Goal: Task Accomplishment & Management: Use online tool/utility

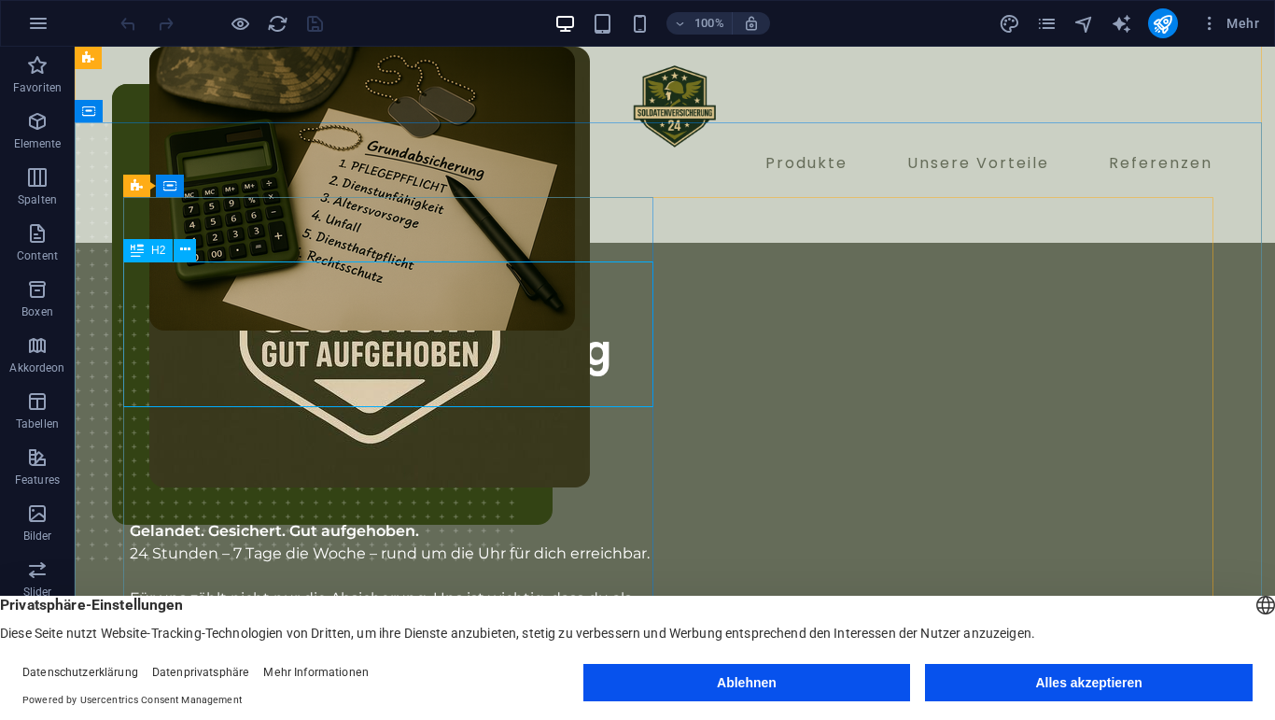
scroll to position [41, 0]
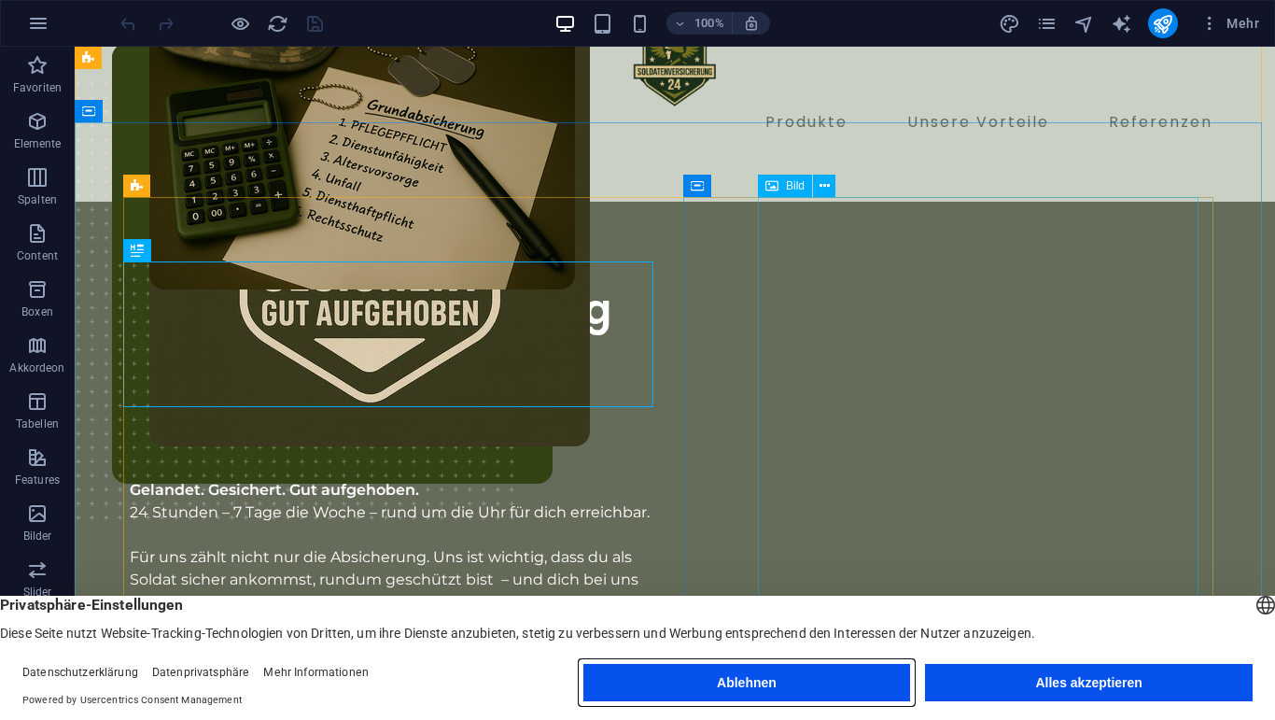
click at [745, 668] on button "Ablehnen" at bounding box center [747, 682] width 328 height 37
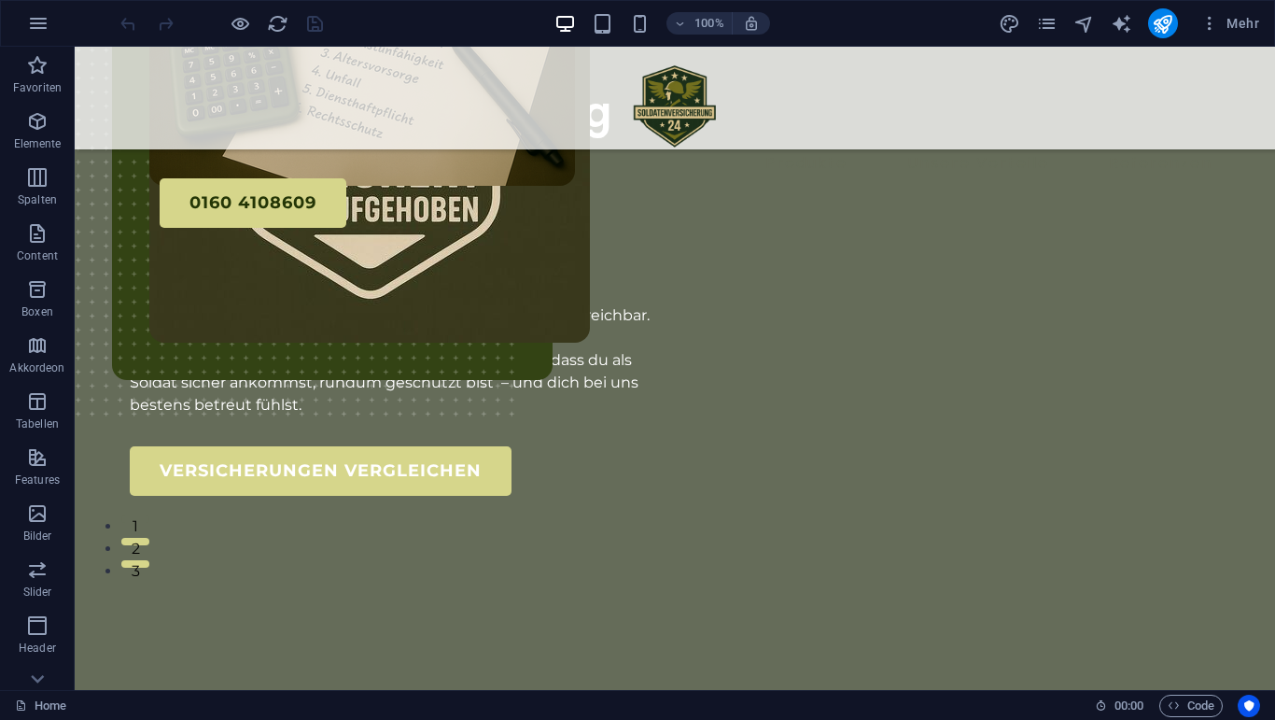
scroll to position [103, 0]
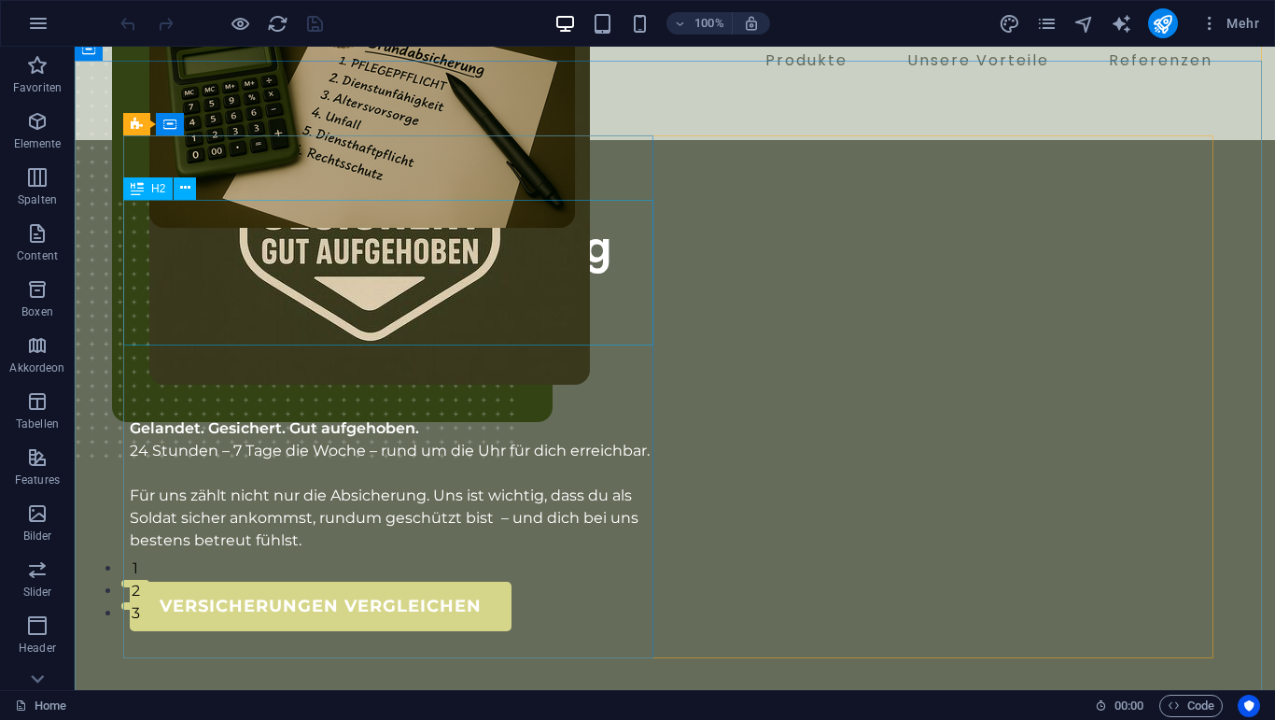
click at [151, 224] on div "Risikolose Absicherung Für Risikobehaftete Menschen" at bounding box center [395, 298] width 530 height 148
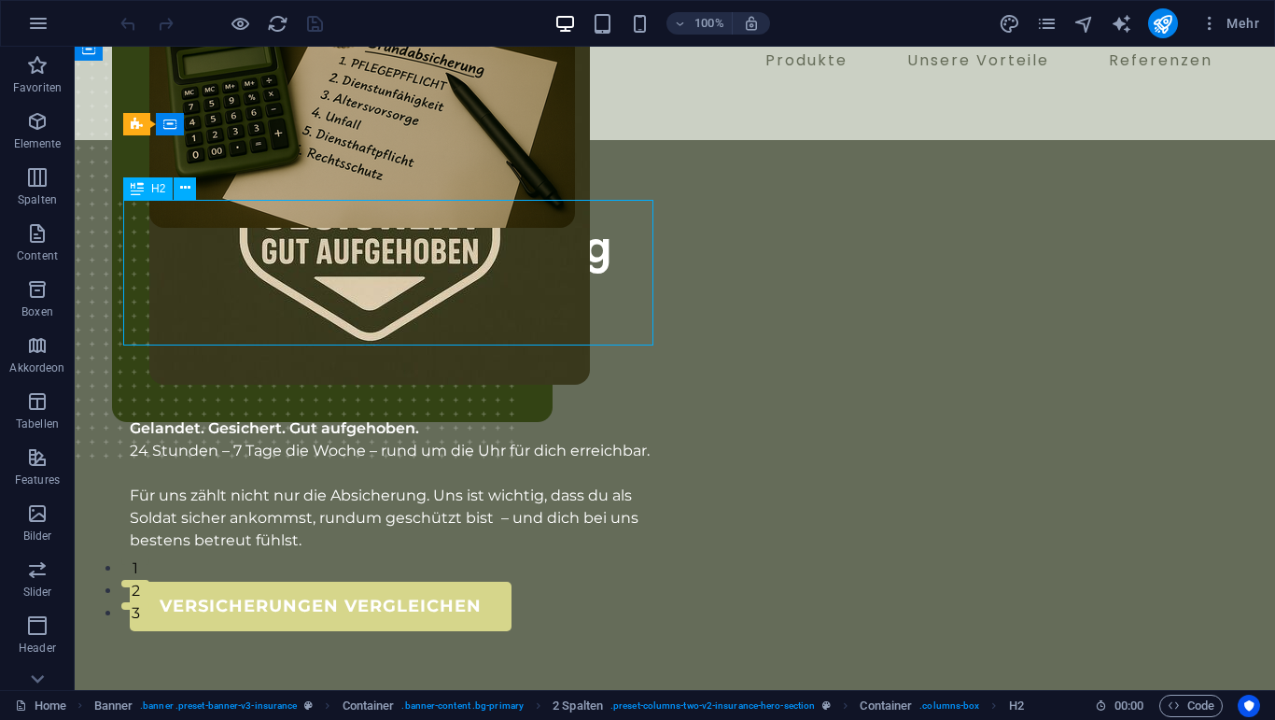
click at [322, 326] on div "Risikolose Absicherung Für Risikobehaftete Menschen" at bounding box center [395, 298] width 530 height 148
click at [321, 325] on div "Risikolose Absicherung Für Risikobehaftete Menschen" at bounding box center [395, 298] width 530 height 148
drag, startPoint x: 333, startPoint y: 325, endPoint x: 204, endPoint y: 253, distance: 147.5
click at [204, 253] on div "Risikolose Absicherung Für Risikobehaftete Menschen" at bounding box center [395, 298] width 530 height 148
click at [131, 232] on div "Risikolose Absicherung Für Risikobehaftete Menschen" at bounding box center [395, 298] width 530 height 148
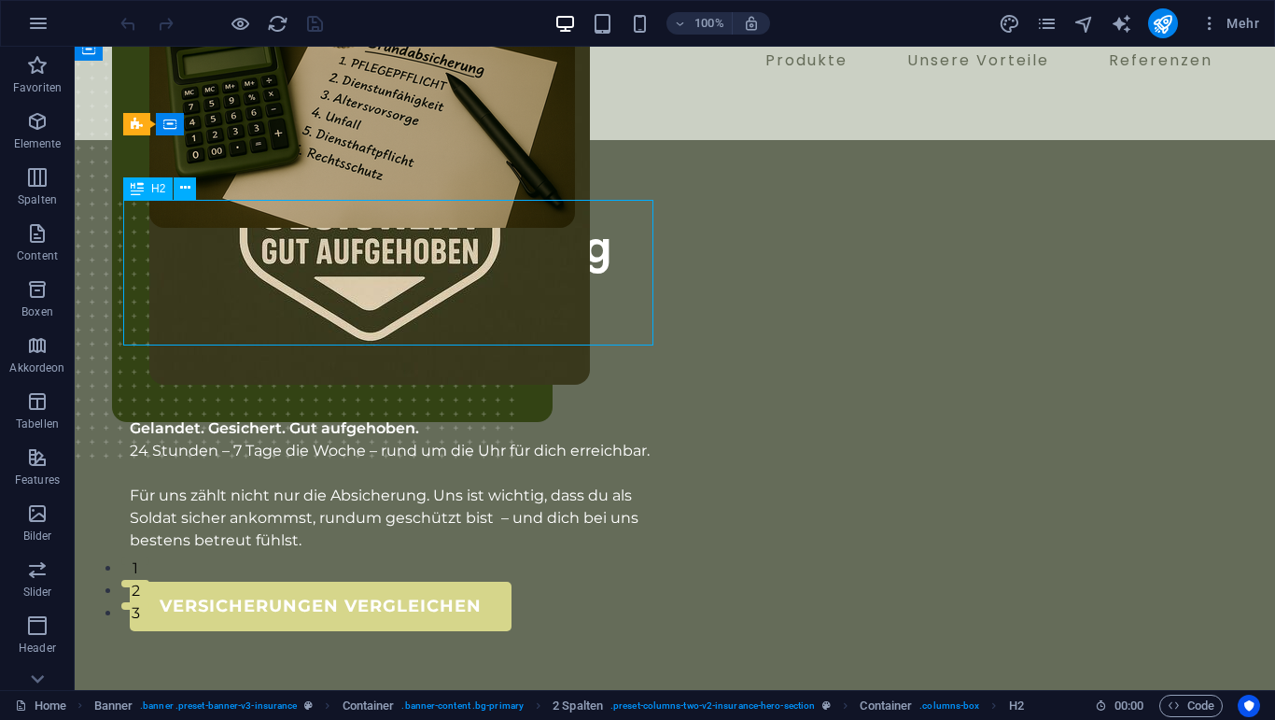
click at [151, 225] on div "Risikolose Absicherung Für Risikobehaftete Menschen" at bounding box center [395, 298] width 530 height 148
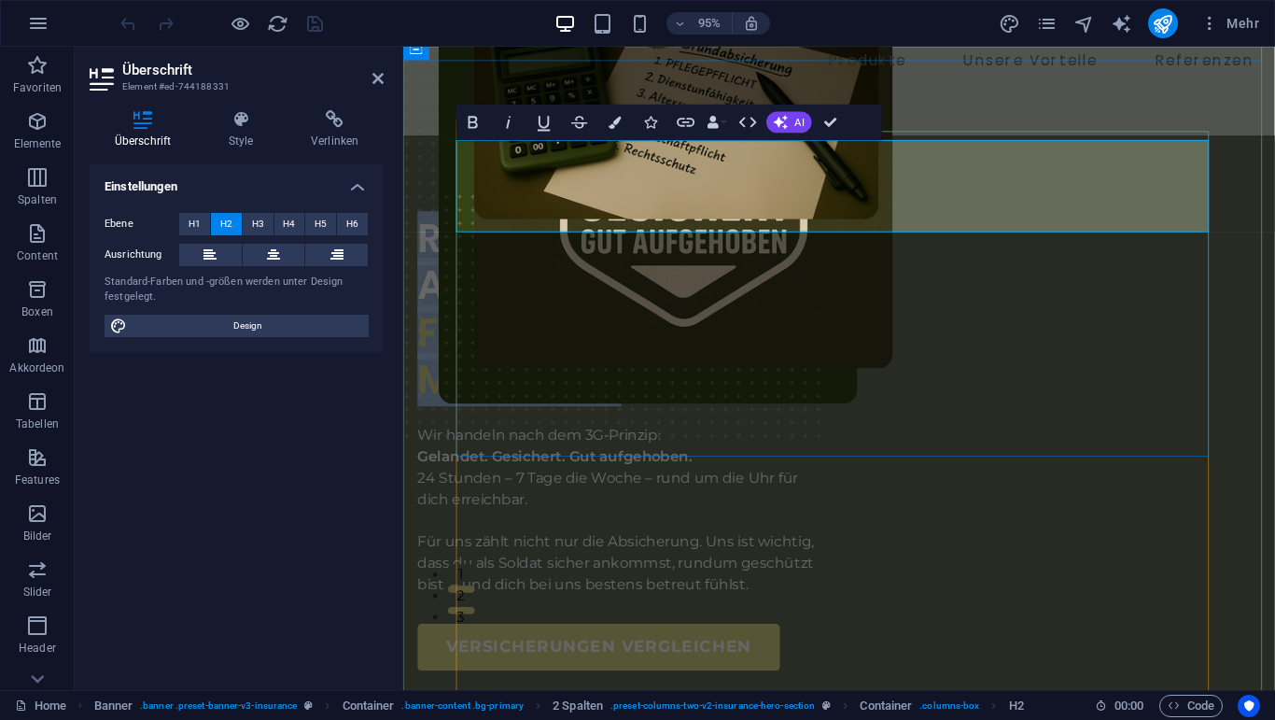
click at [684, 219] on span "Risikolose Absicherung" at bounding box center [551, 272] width 266 height 106
click at [426, 174] on div "Risikolose Absicherung Für Risikobehaftete Menschen Wir handeln nach dem 3G-Pri…" at bounding box center [862, 727] width 918 height 1174
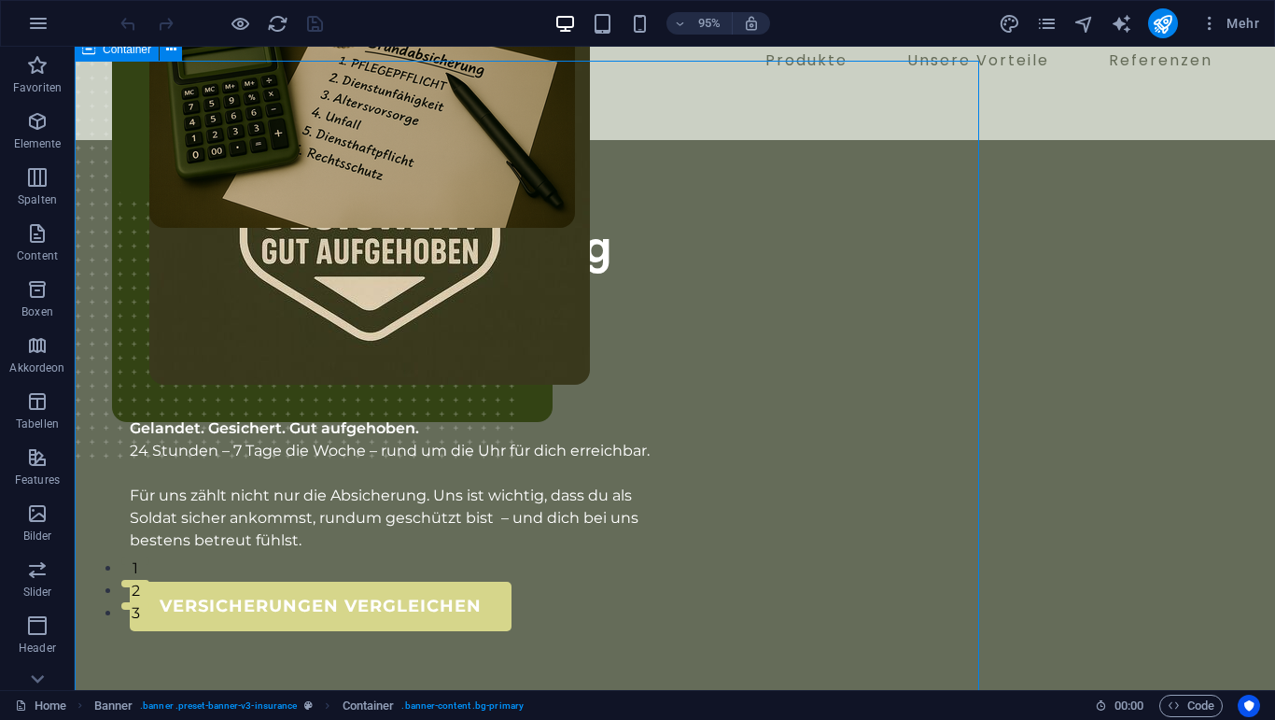
click at [425, 215] on div "Risikolose Absicherung Für Risikobehaftete Menschen Wir handeln nach dem 3G-Pri…" at bounding box center [395, 422] width 530 height 415
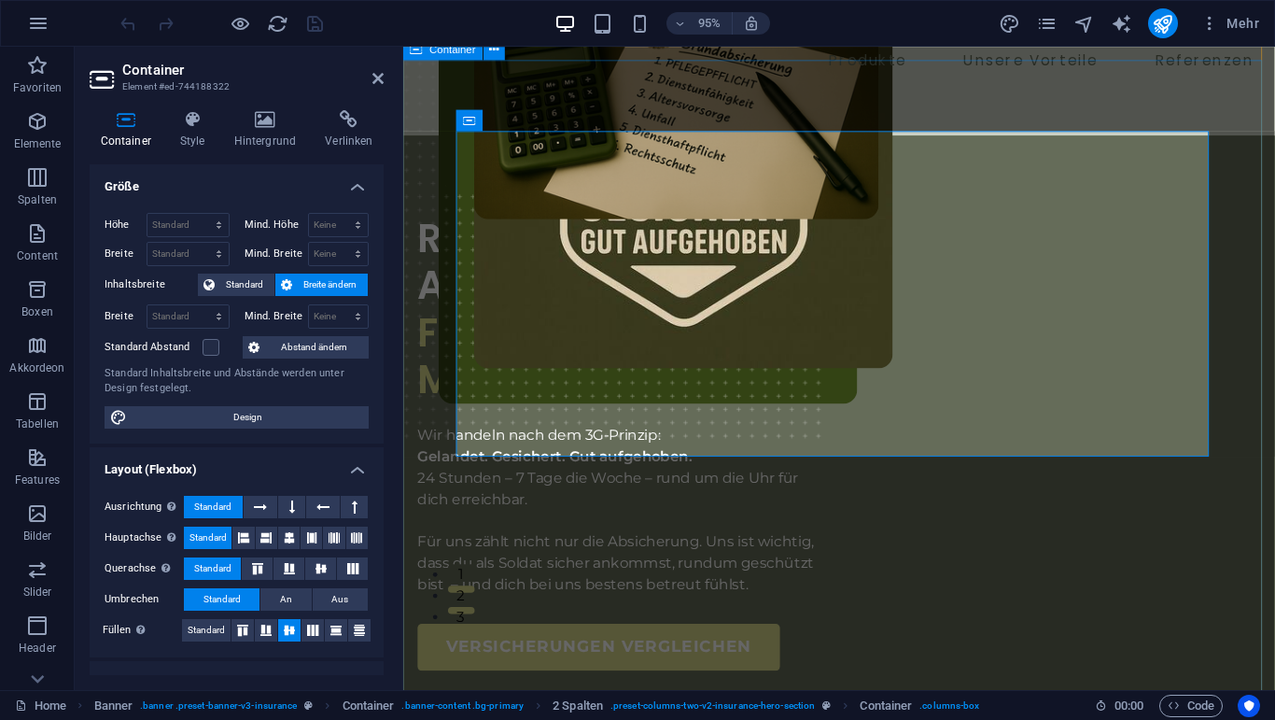
click at [436, 257] on div "Risikolose Absicherung Für Risikobehaftete Menschen Wir handeln nach dem 3G-Pri…" at bounding box center [862, 727] width 918 height 1174
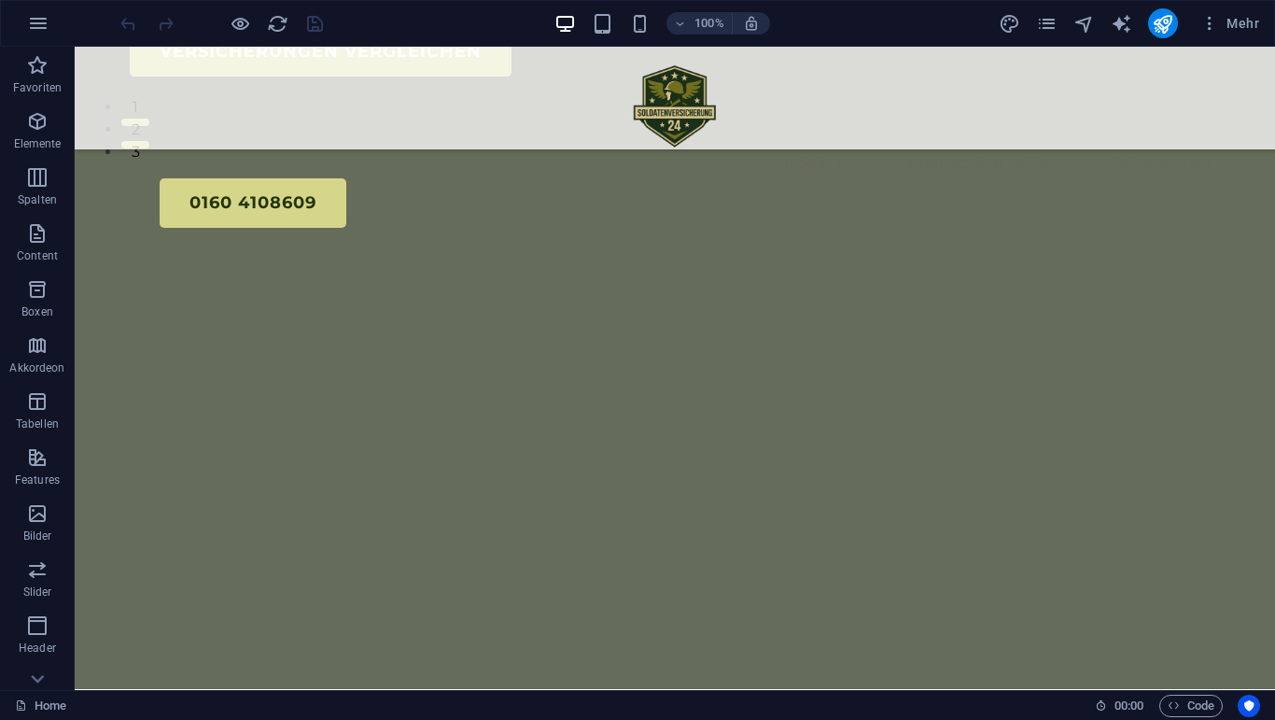
scroll to position [0, 0]
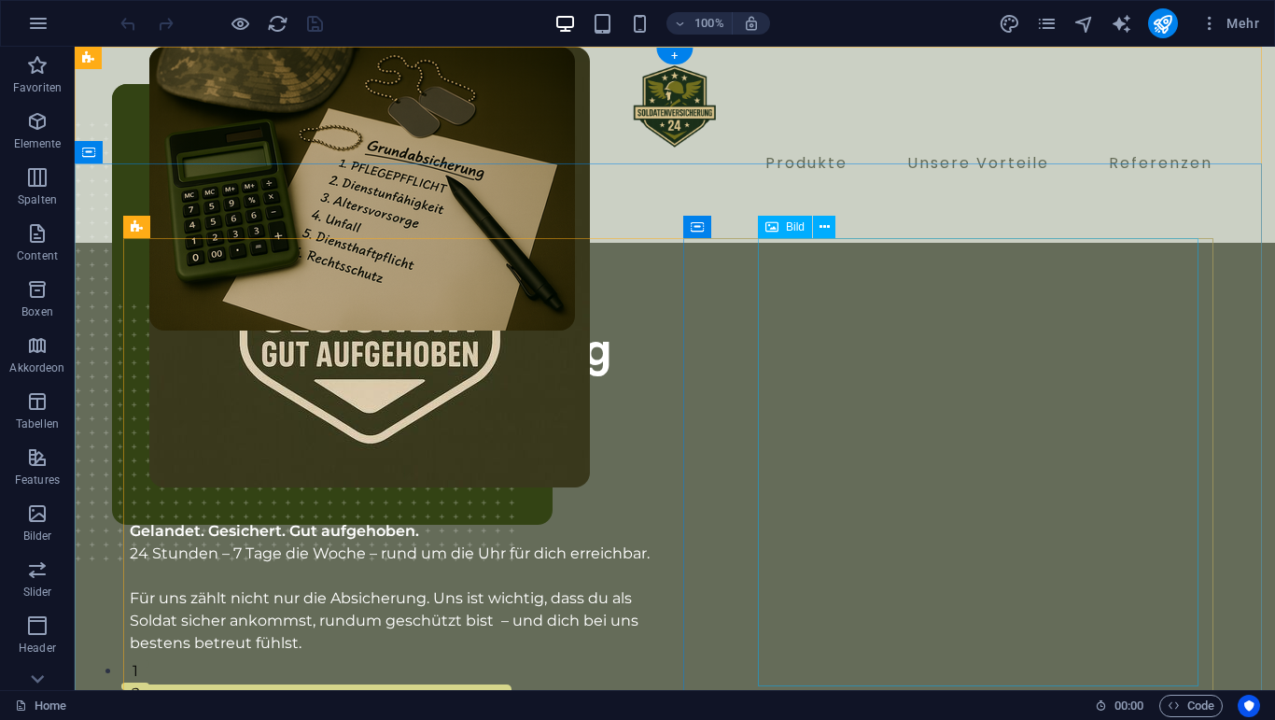
click at [590, 332] on figure at bounding box center [369, 331] width 441 height 569
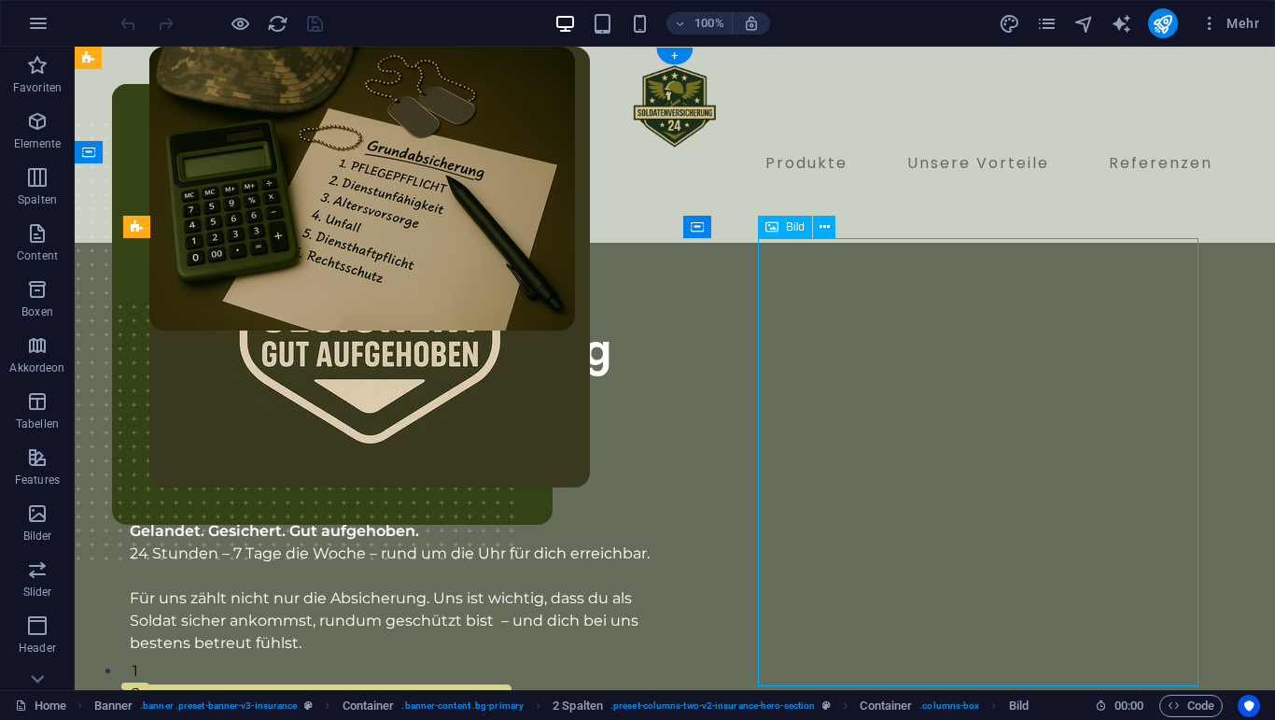
click at [590, 332] on figure at bounding box center [369, 331] width 441 height 569
select select "px"
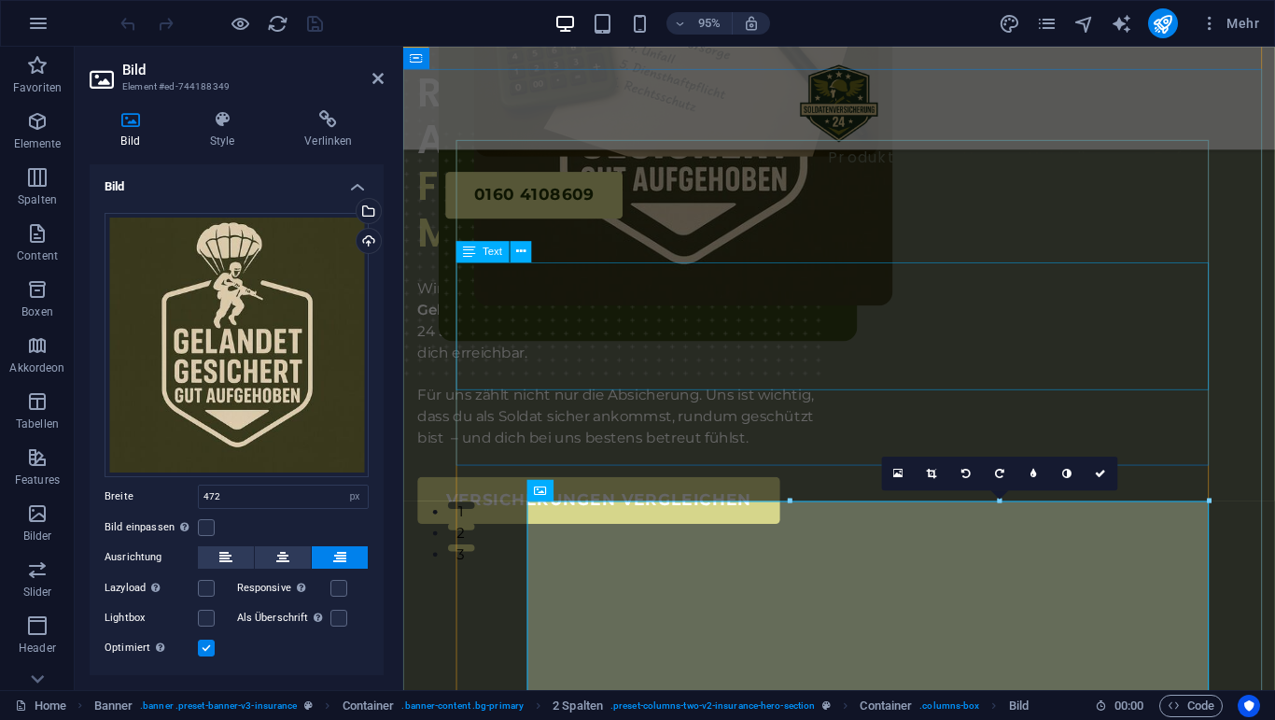
scroll to position [282, 0]
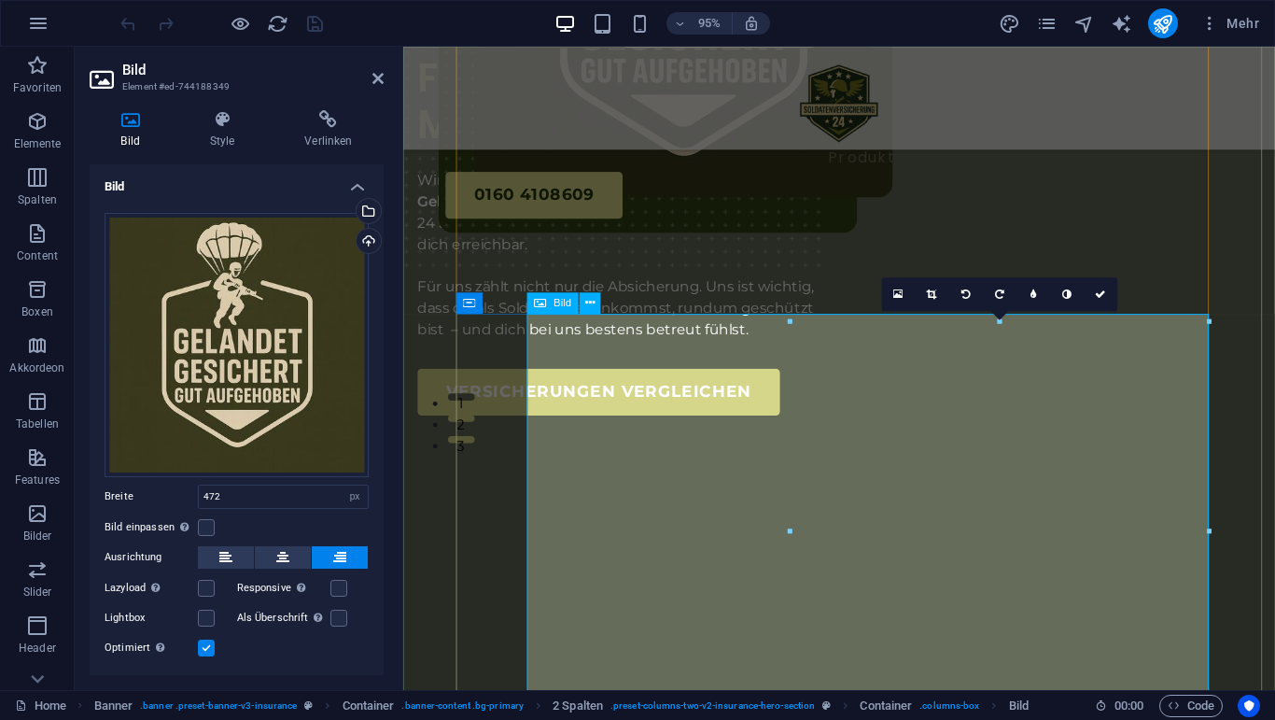
click at [789, 367] on figure at bounding box center [698, 66] width 441 height 602
click at [426, 290] on div "Risikolose Absicherung Für Risikobehaftete Menschen Wir handeln nach dem 3G-Pri…" at bounding box center [862, 460] width 918 height 1174
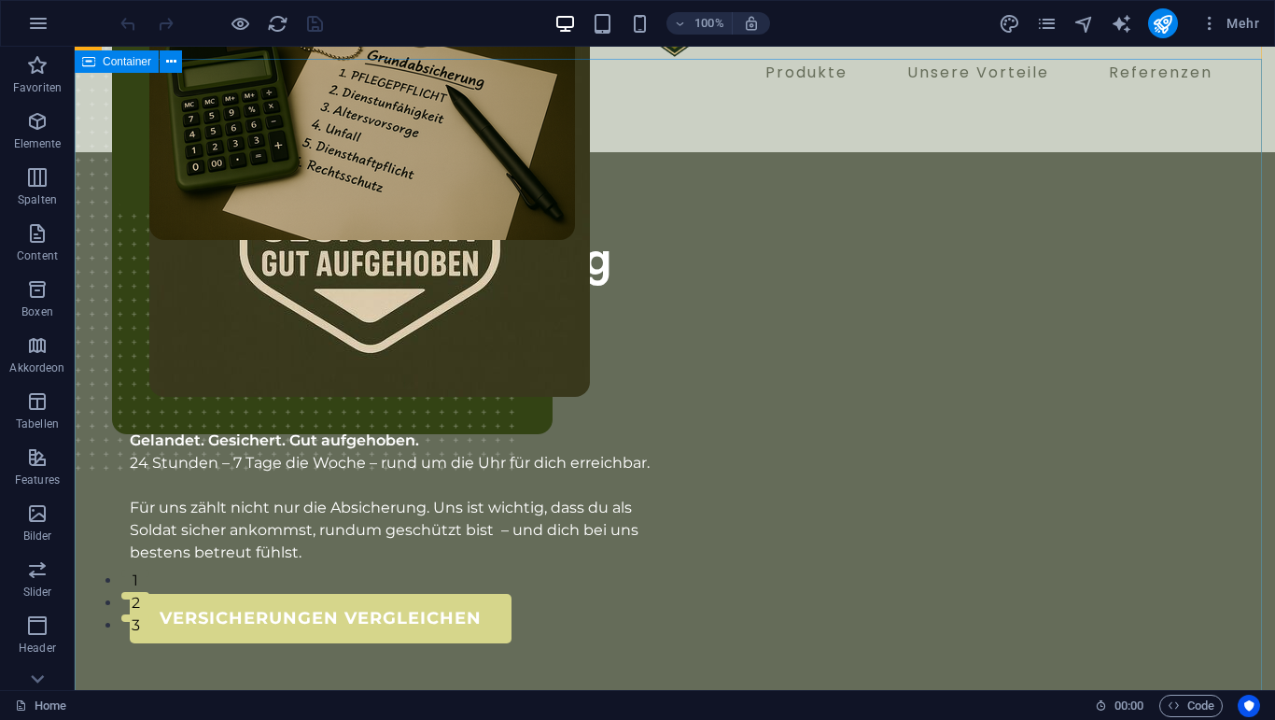
scroll to position [87, 0]
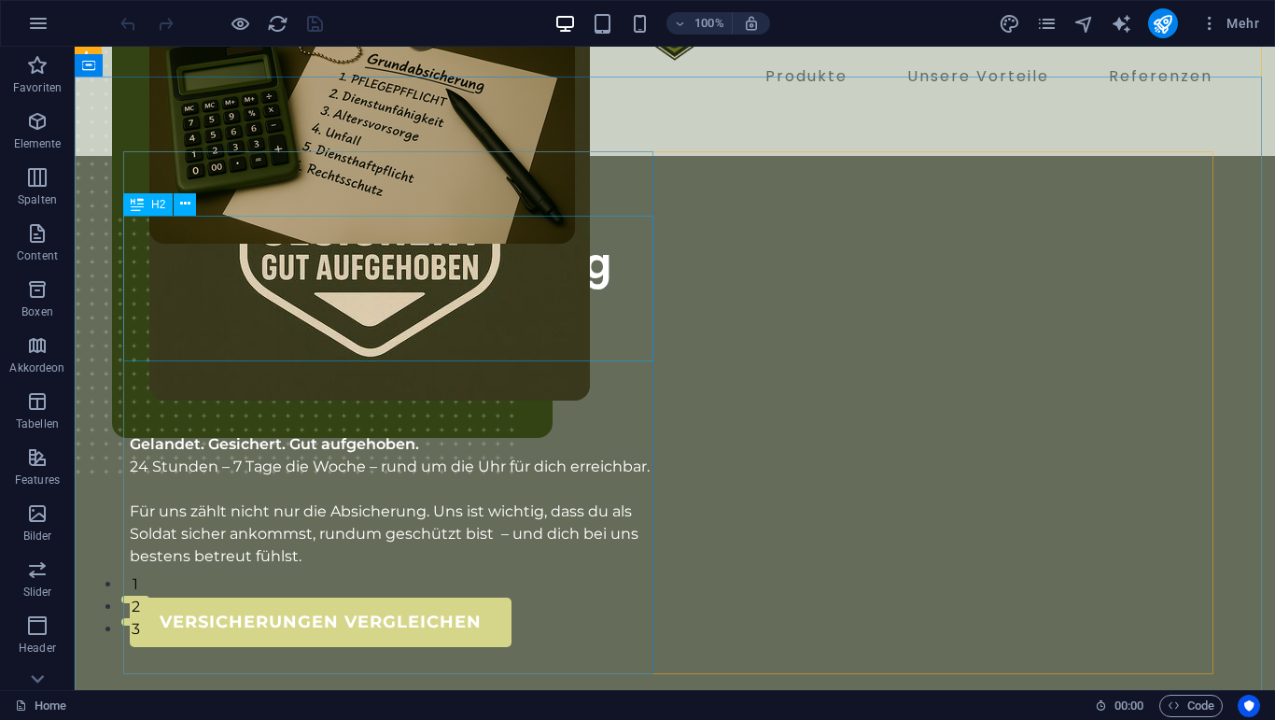
click at [310, 334] on div "Risikolose Absicherung Für Risikobehaftete Menschen" at bounding box center [395, 314] width 530 height 148
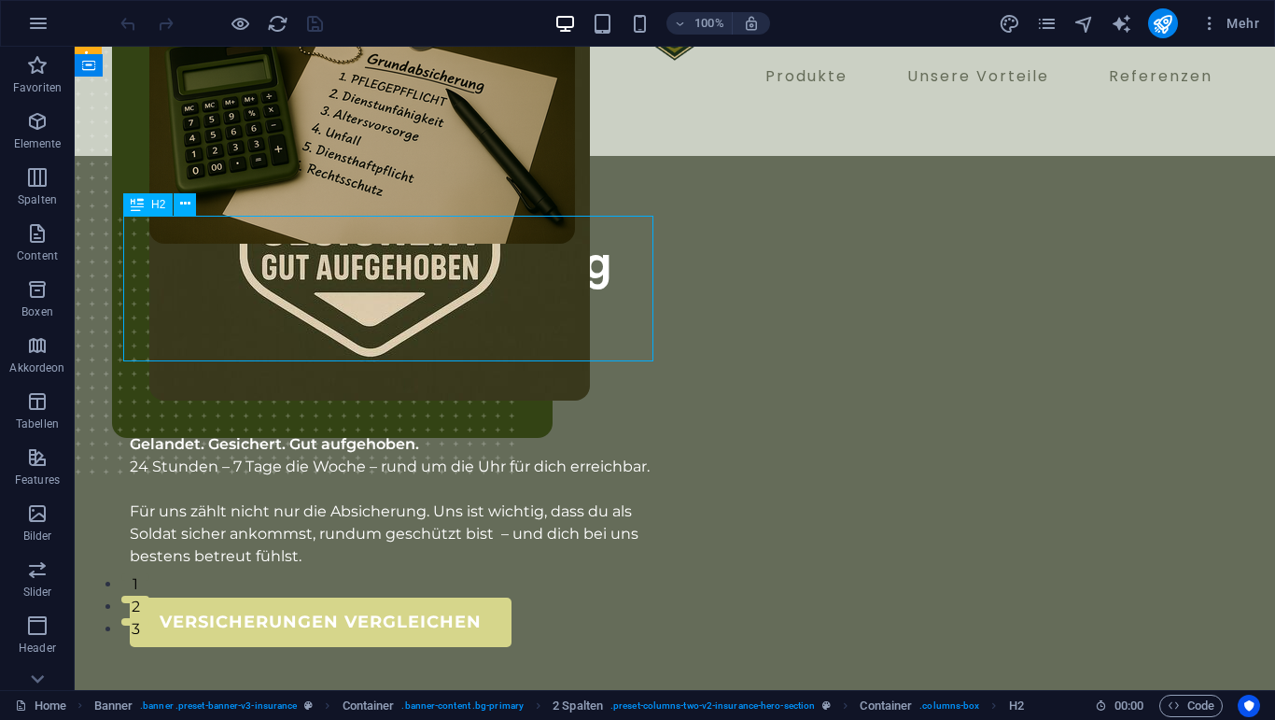
click at [139, 240] on div "Risikolose Absicherung Für Risikobehaftete Menschen" at bounding box center [395, 314] width 530 height 148
click at [171, 261] on div "Risikolose Absicherung Für Risikobehaftete Menschen" at bounding box center [395, 314] width 530 height 148
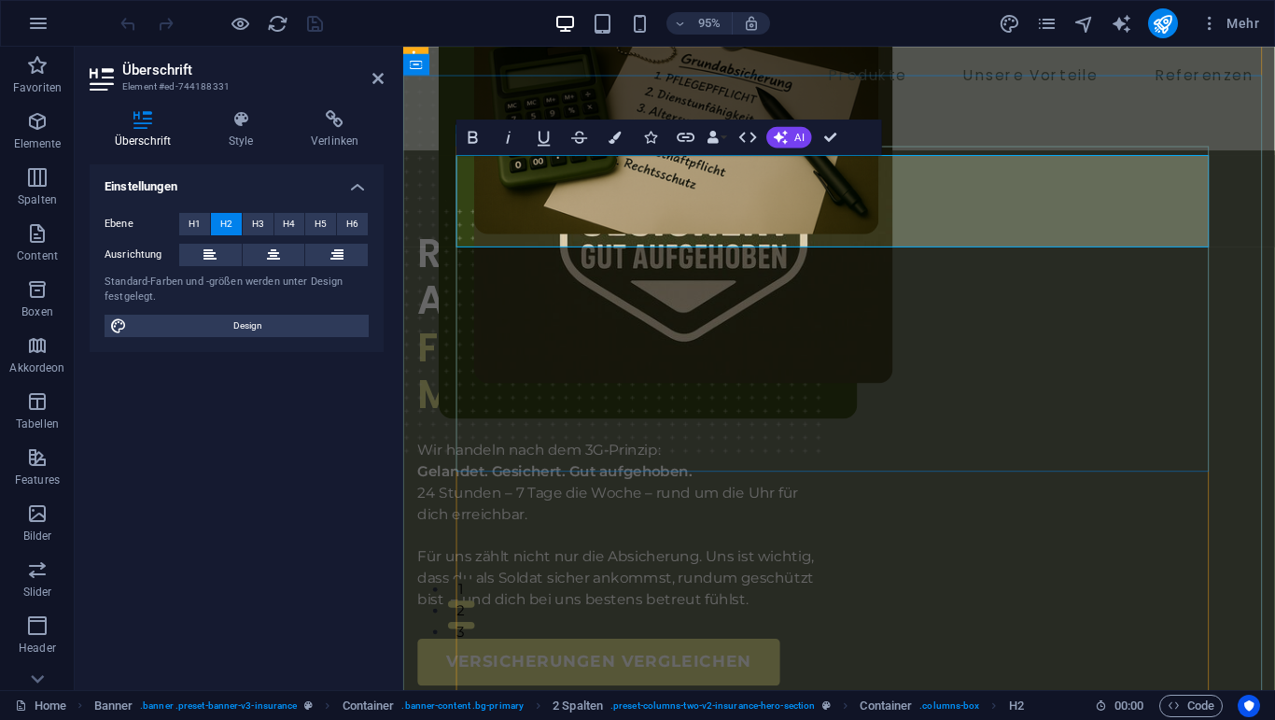
click at [684, 235] on span "Risikolose Absicherung" at bounding box center [551, 288] width 266 height 106
drag, startPoint x: 765, startPoint y: 189, endPoint x: 504, endPoint y: 172, distance: 261.0
click at [504, 240] on h2 "Risikolose Absicherung Für Risikobehaftete Menschen" at bounding box center [632, 338] width 429 height 197
click at [470, 235] on span "Risikolose Absicherung" at bounding box center [551, 288] width 266 height 106
drag, startPoint x: 470, startPoint y: 179, endPoint x: 1065, endPoint y: 232, distance: 598.0
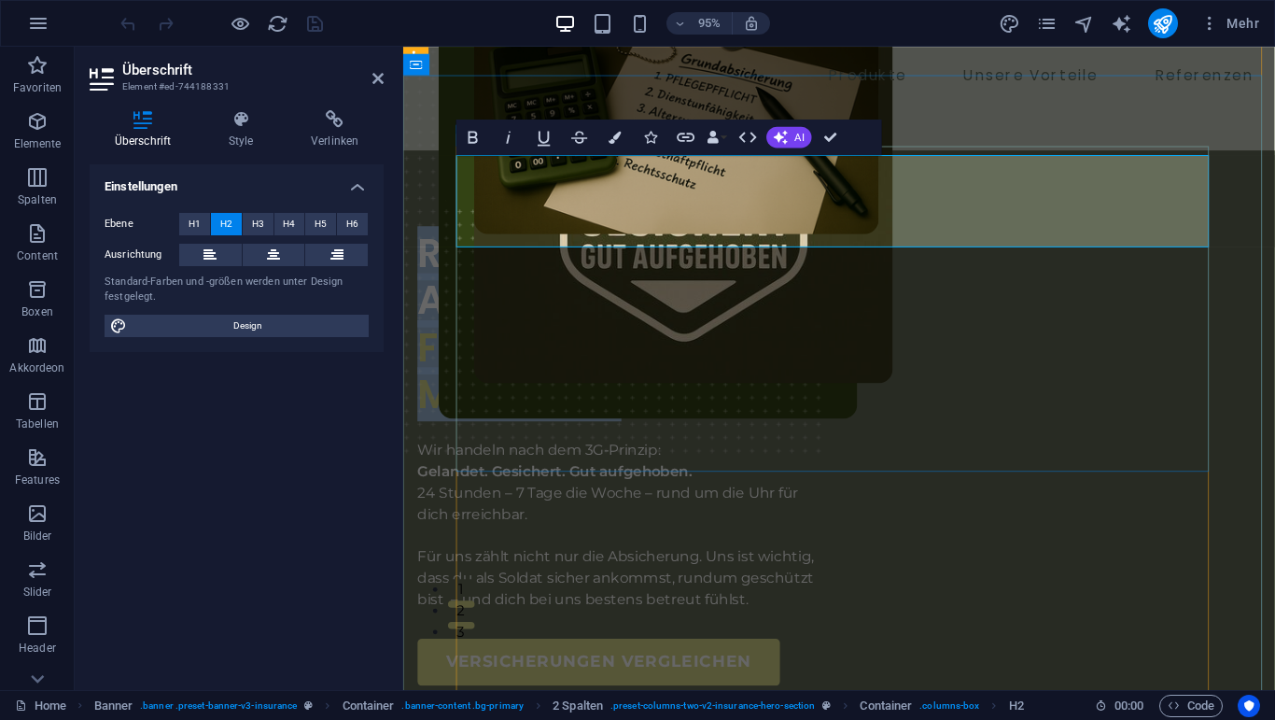
click at [848, 240] on h2 "Risikolose Absicherung Für Risikobehaftete Menschen" at bounding box center [632, 338] width 429 height 197
click at [765, 334] on span "Für Risikobehaftete Menschen" at bounding box center [618, 387] width 400 height 106
copy h2 "Risikolose Absicherung Für Risikobehaftete Menschen"
click at [691, 460] on div "Wir handeln nach dem 3G-Prinzip: Gelandet. Gesichert. Gut aufgehoben. 24 Stunde…" at bounding box center [632, 549] width 429 height 179
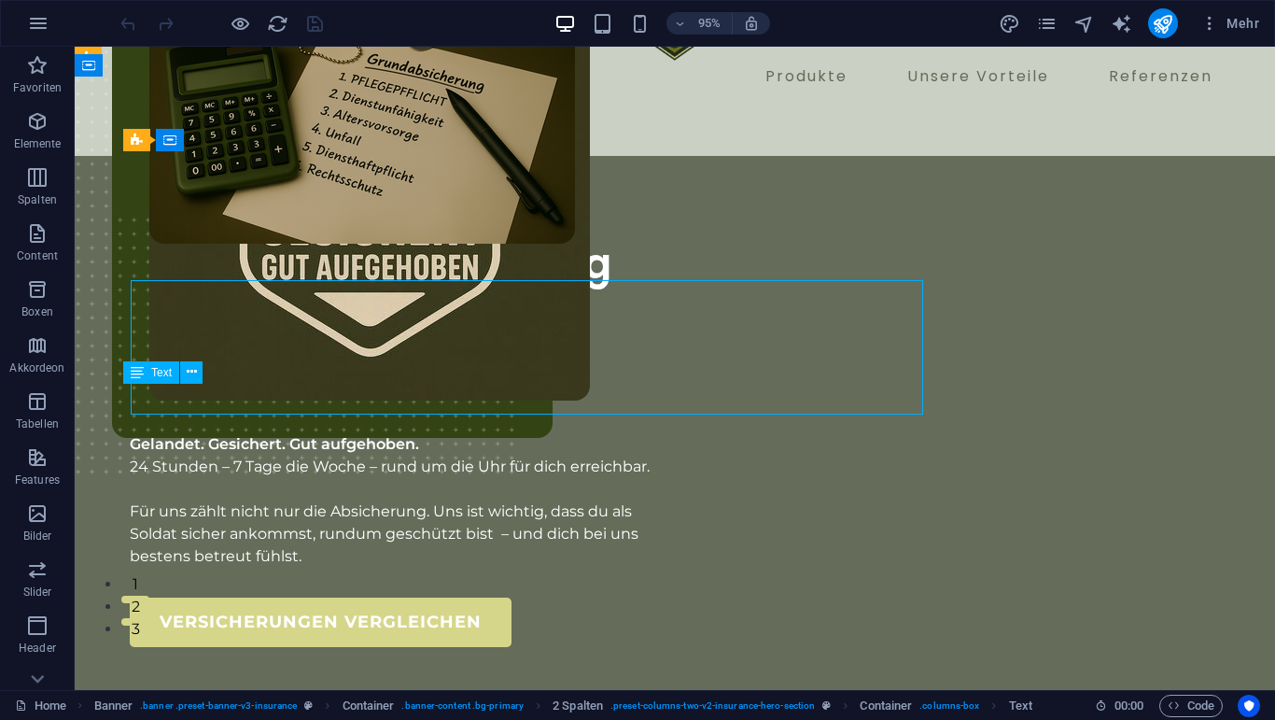
click at [677, 316] on div "Risikolose Absicherung Für Risikobehaftete Menschen Wir handeln nach dem 3G-Pri…" at bounding box center [675, 707] width 1090 height 953
click at [362, 411] on div "Wir handeln nach dem 3G-Prinzip: Gelandet. Gesichert. Gut aufgehoben. 24 Stunde…" at bounding box center [395, 489] width 530 height 157
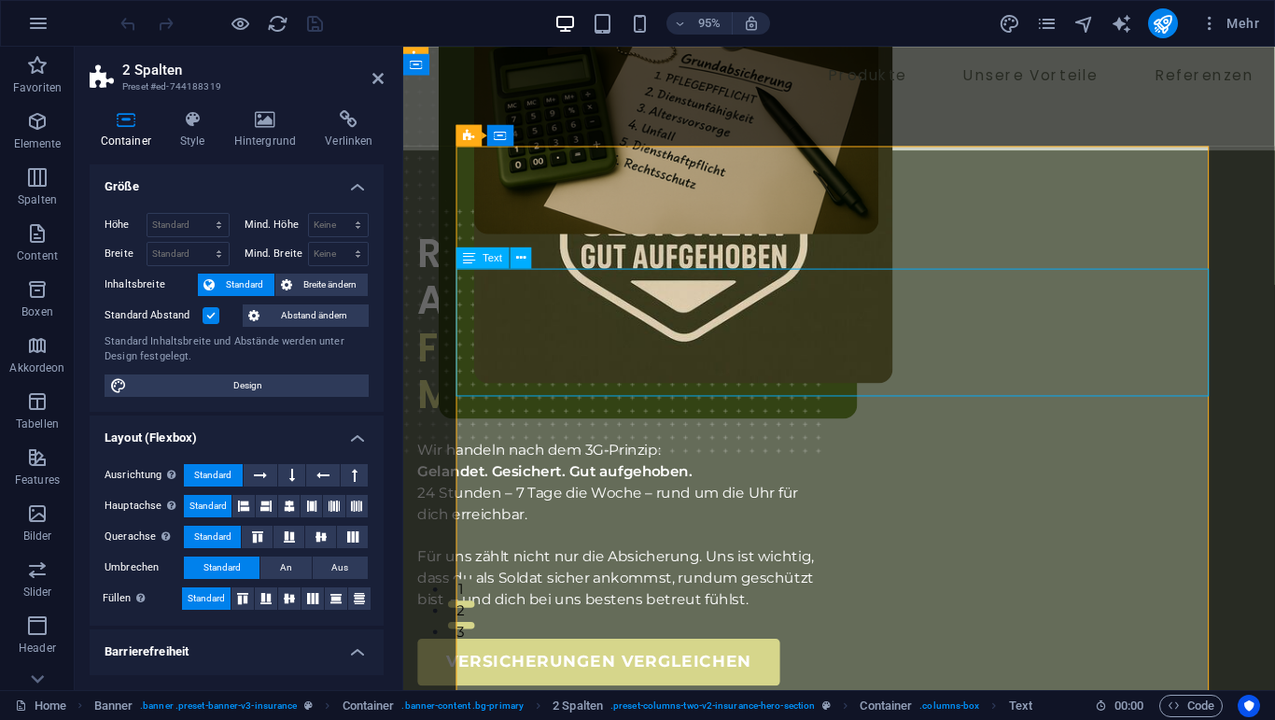
click at [676, 460] on div "Wir handeln nach dem 3G-Prinzip: Gelandet. Gesichert. Gut aufgehoben. 24 Stunde…" at bounding box center [632, 549] width 429 height 179
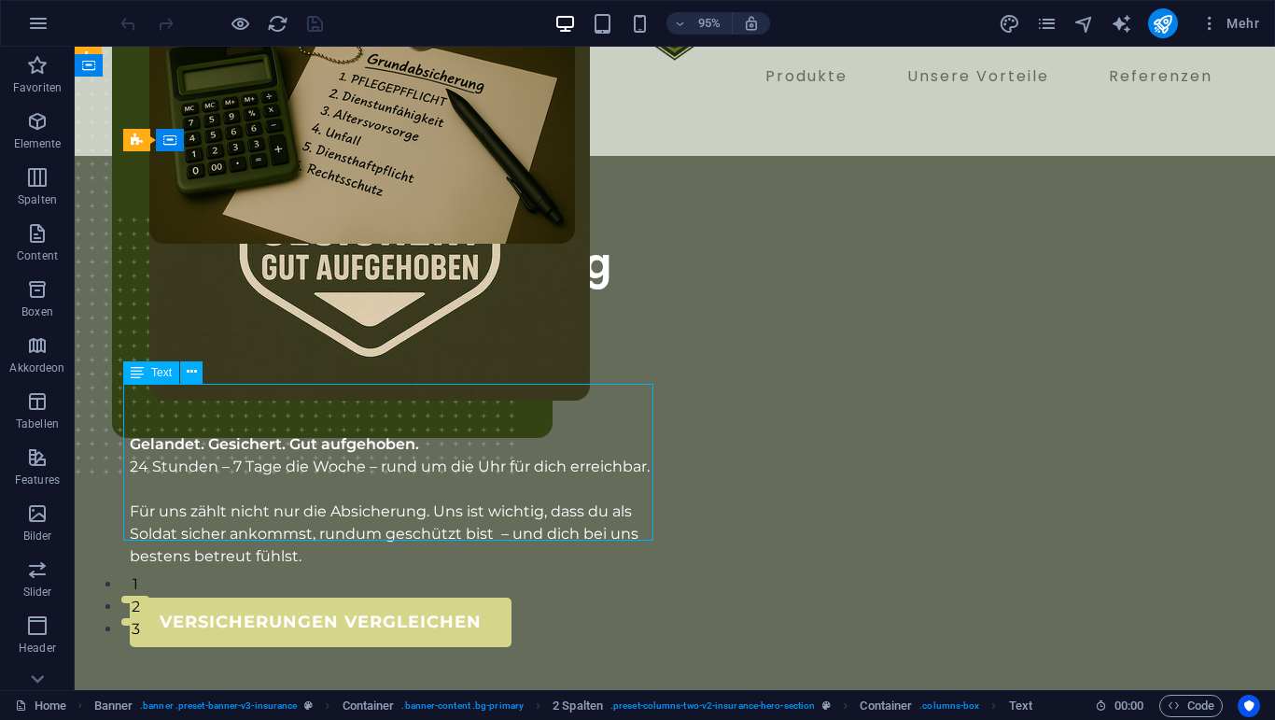
drag, startPoint x: 135, startPoint y: 296, endPoint x: 658, endPoint y: 290, distance: 522.8
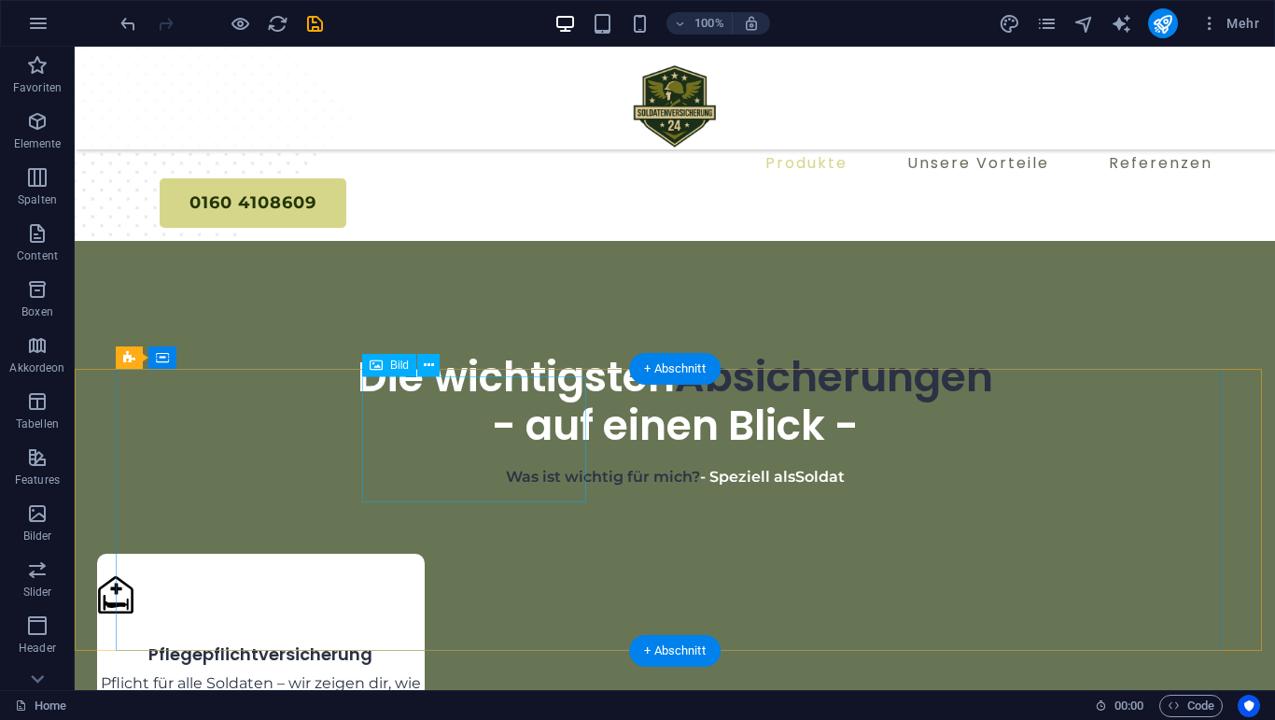
scroll to position [1616, 0]
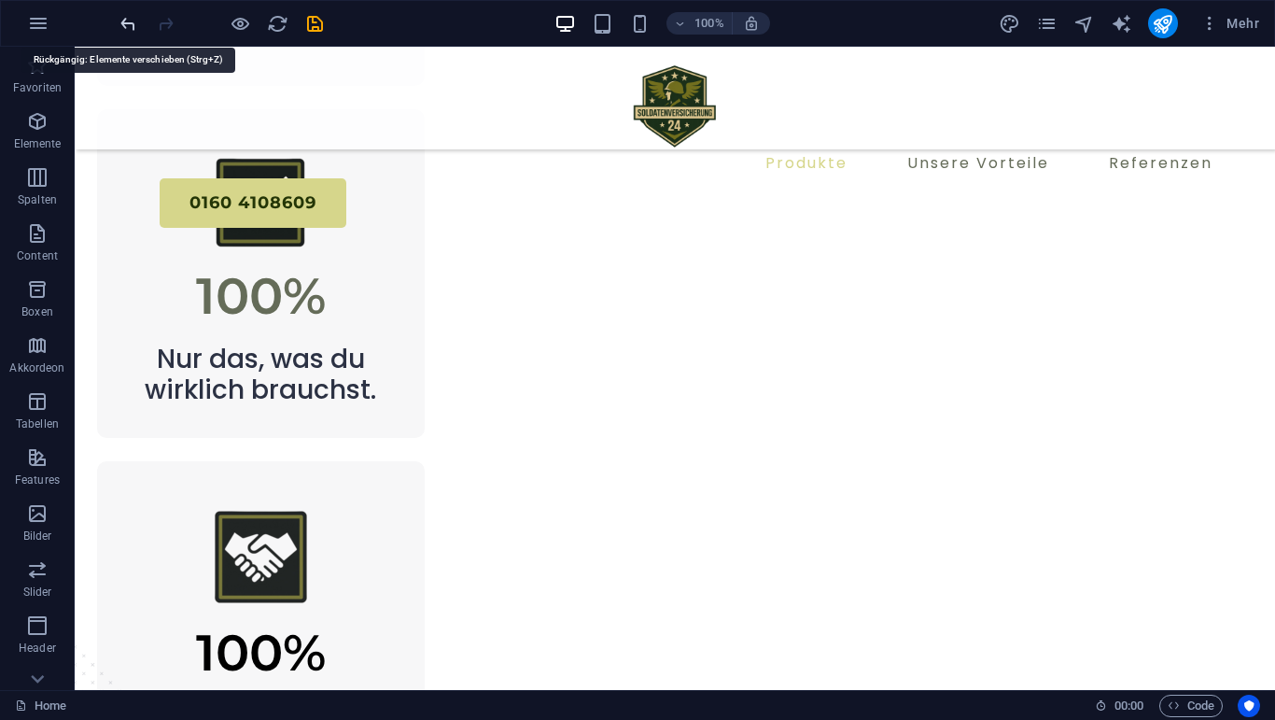
click at [136, 29] on icon "undo" at bounding box center [128, 23] width 21 height 21
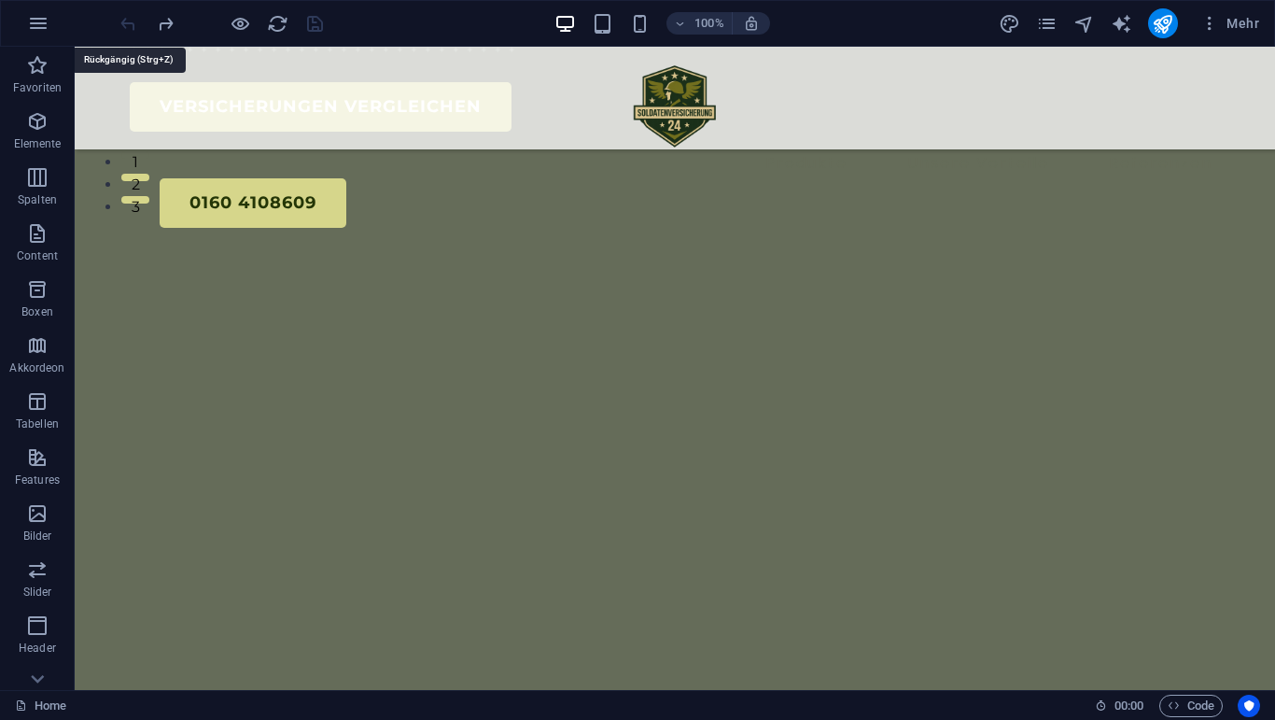
scroll to position [180, 0]
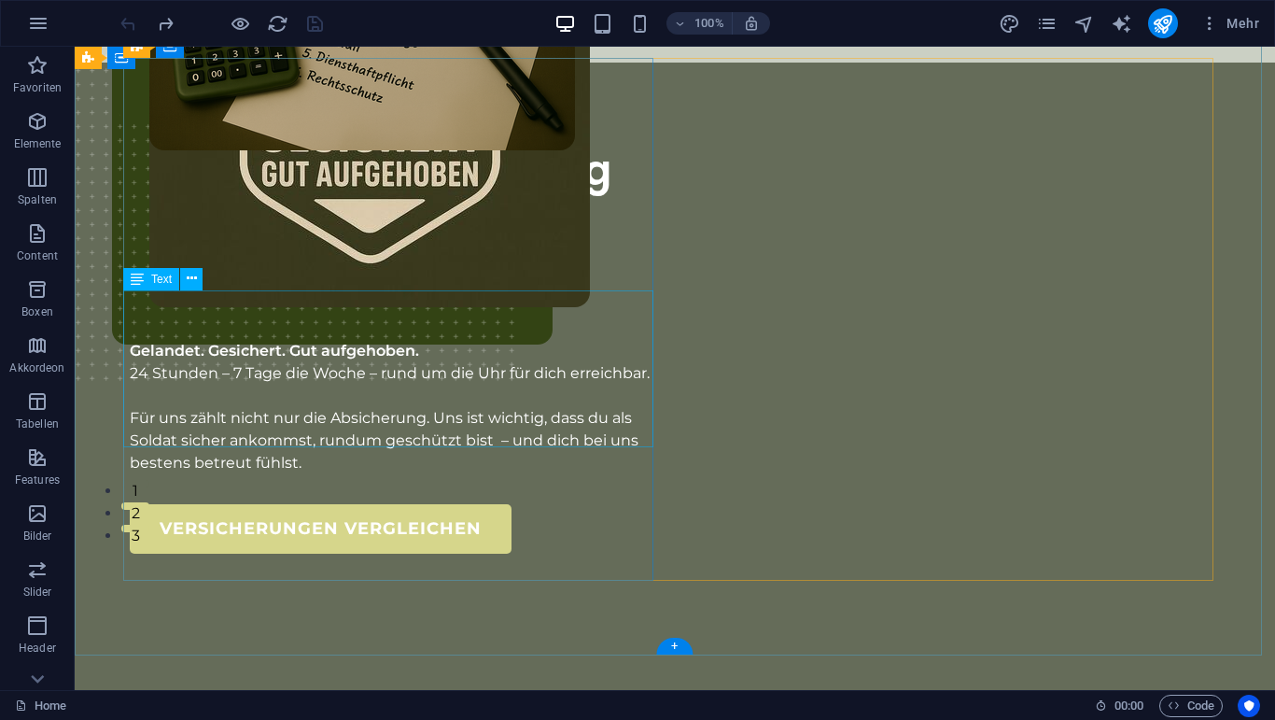
click at [267, 317] on div "Wir handeln nach dem 3G-Prinzip: Gelandet. Gesichert. Gut aufgehoben. 24 Stunde…" at bounding box center [395, 395] width 530 height 157
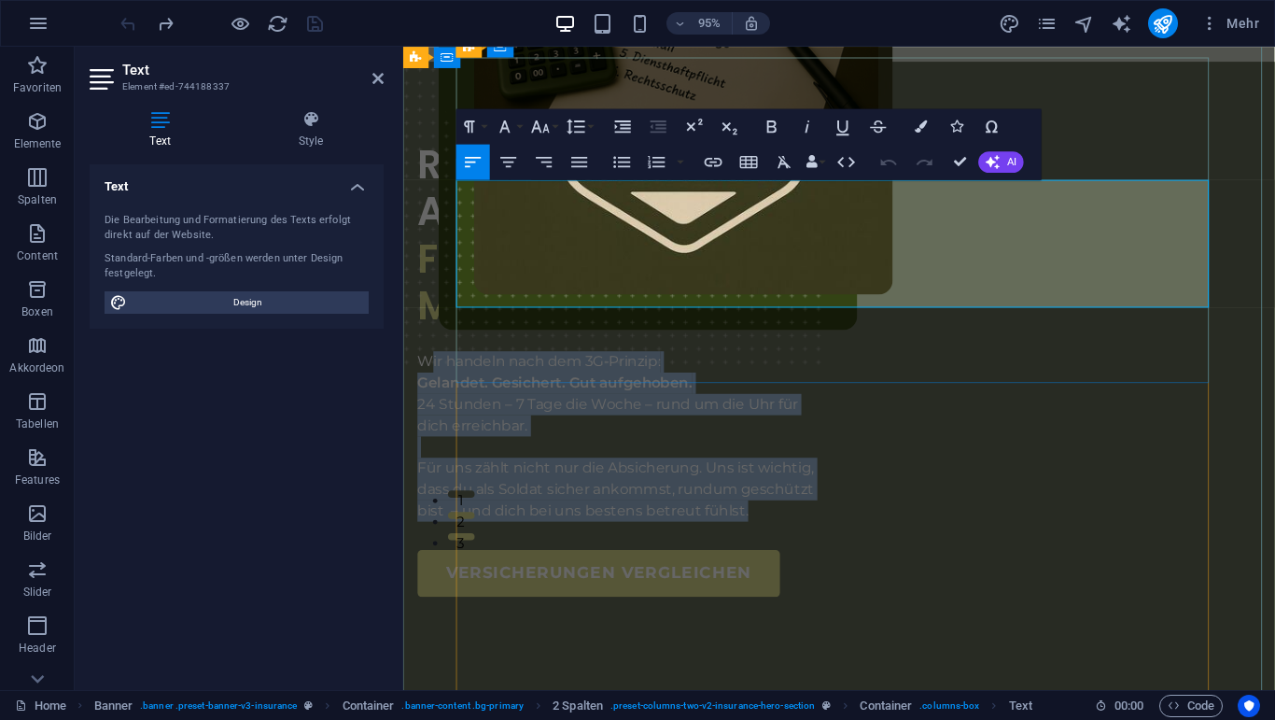
drag, startPoint x: 471, startPoint y: 196, endPoint x: 885, endPoint y: 307, distance: 429.1
click at [848, 367] on div "Wir handeln nach dem 3G-Prinzip: Gelandet. Gesichert. Gut aufgehoben. 24 Stunde…" at bounding box center [632, 456] width 429 height 179
copy div "ir handeln nach dem 3G-Prinzip: Gelandet. Gesichert. Gut aufgehoben. 24 Stunden…"
click at [434, 443] on div "Risikolose Absicherung Für Risikobehaftete Menschen Wir handeln nach dem 3G-Pri…" at bounding box center [862, 650] width 918 height 1174
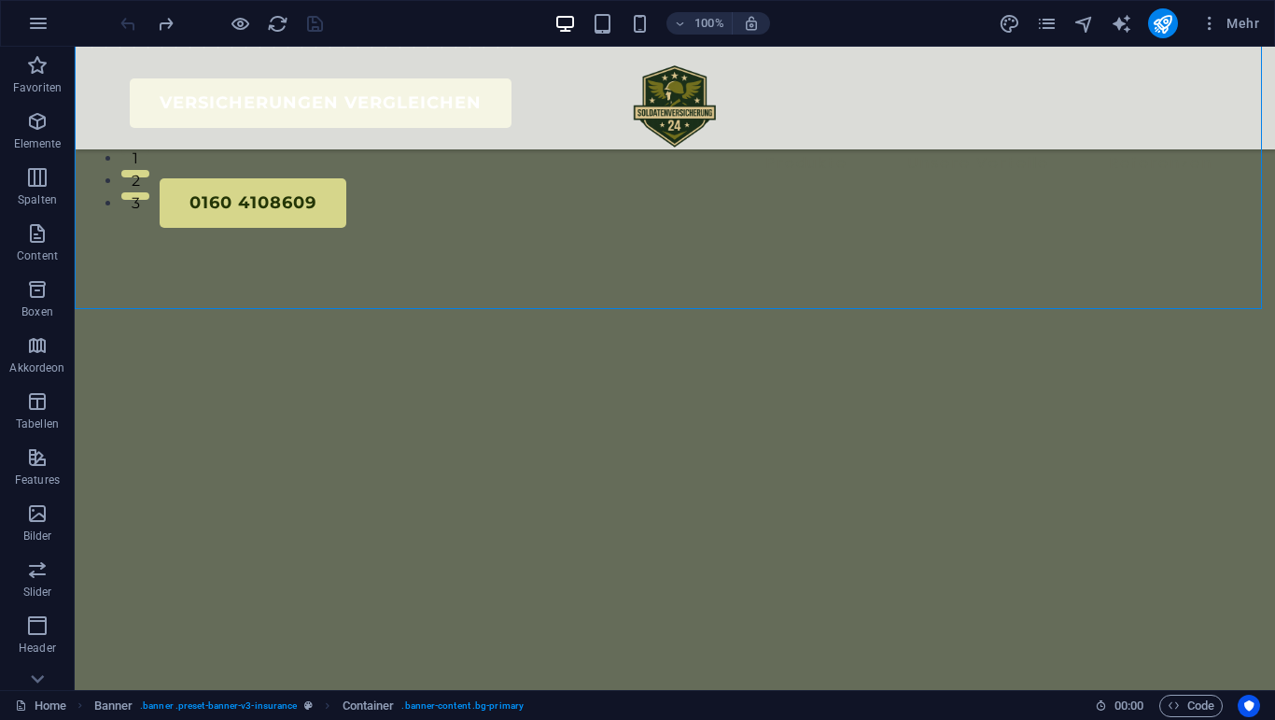
scroll to position [649, 0]
